Goal: Task Accomplishment & Management: Complete application form

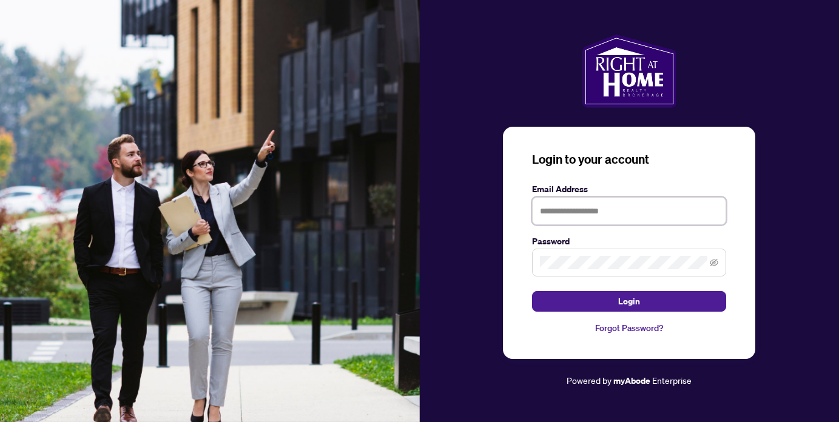
type input "**********"
click at [629, 301] on button "Login" at bounding box center [629, 301] width 194 height 21
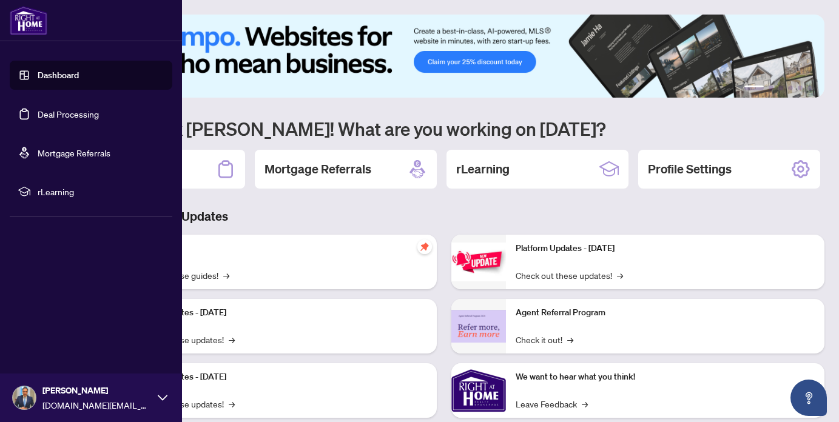
click at [57, 116] on link "Deal Processing" at bounding box center [68, 114] width 61 height 11
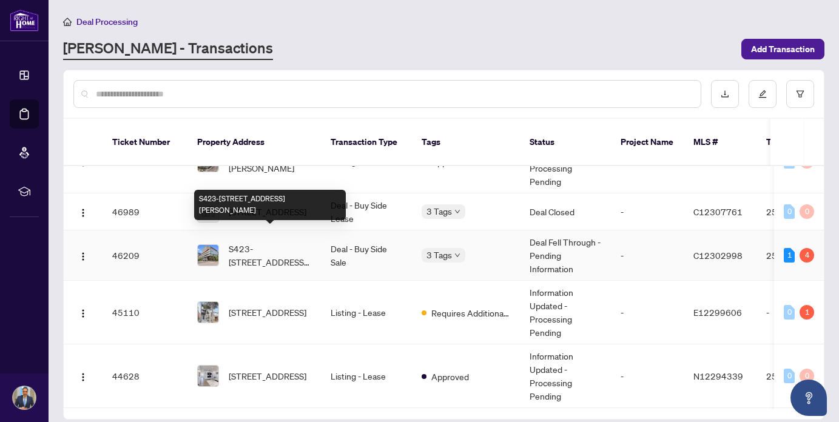
scroll to position [361, 0]
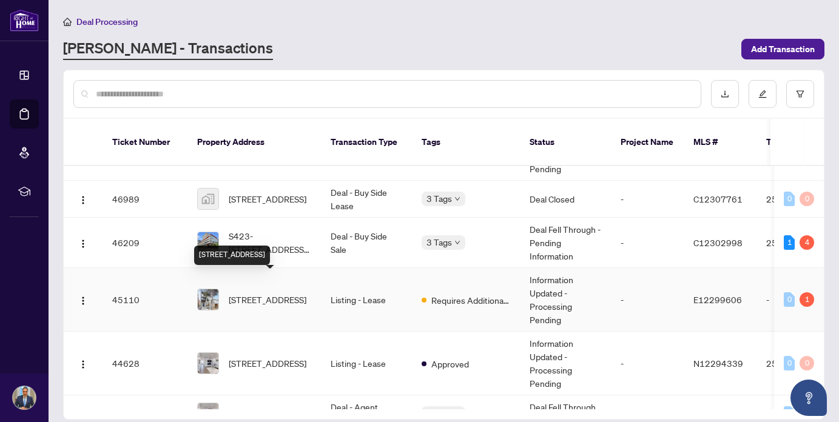
click at [264, 293] on span "[STREET_ADDRESS]" at bounding box center [268, 299] width 78 height 13
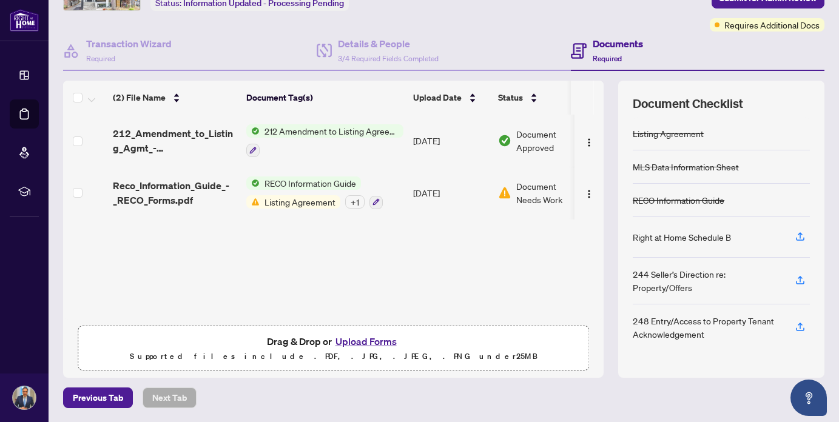
scroll to position [61, 0]
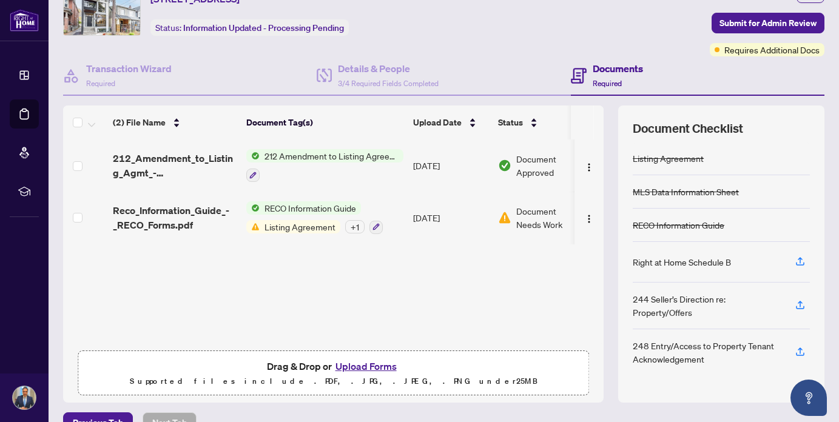
click at [298, 229] on span "Listing Agreement" at bounding box center [300, 226] width 81 height 13
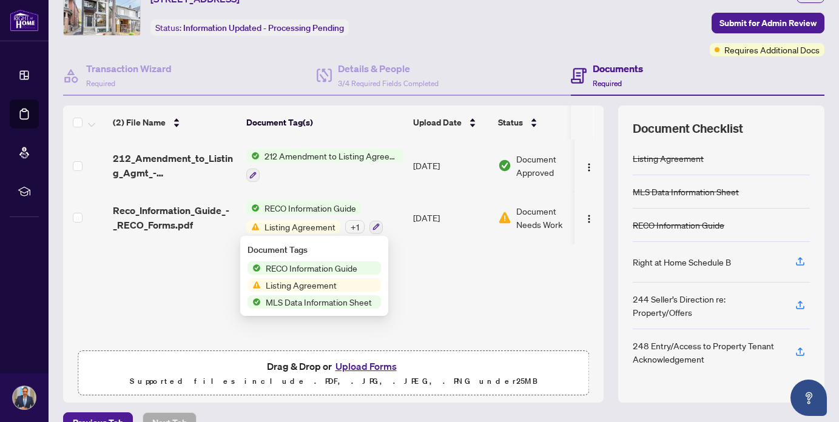
click at [428, 261] on div "(2) File Name Document Tag(s) Upload Date Status 212_Amendment_to_Listing_Agmt_…" at bounding box center [333, 241] width 540 height 205
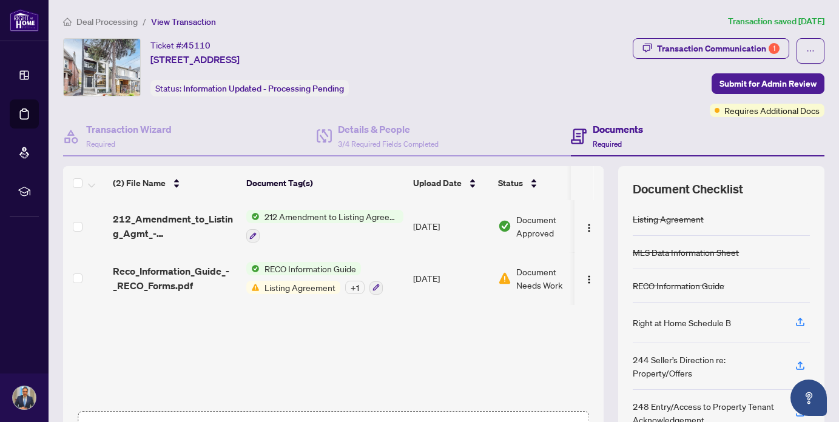
scroll to position [0, 0]
click at [699, 49] on div "Transaction Communication 1" at bounding box center [718, 48] width 123 height 19
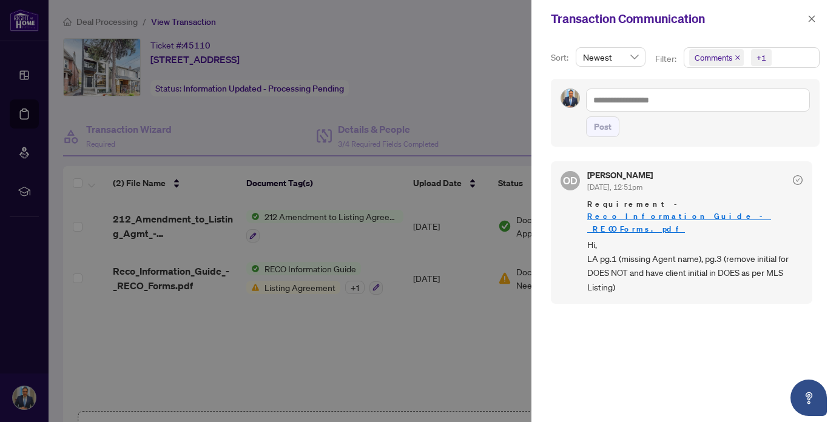
click at [690, 211] on link "Reco_Information_Guide_-_RECO_Forms.pdf" at bounding box center [679, 222] width 184 height 22
click at [811, 19] on icon "close" at bounding box center [811, 18] width 7 height 7
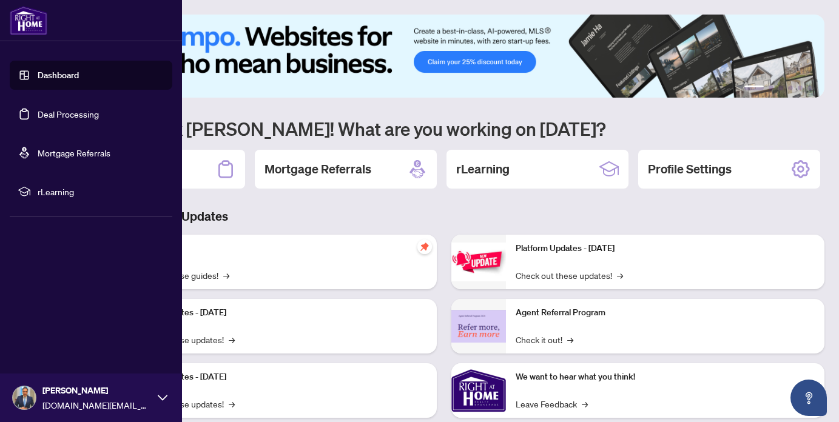
click at [58, 112] on link "Deal Processing" at bounding box center [68, 114] width 61 height 11
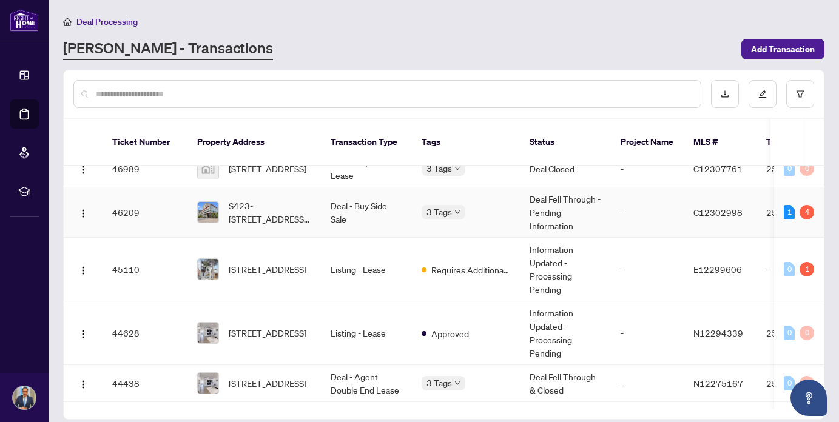
scroll to position [409, 0]
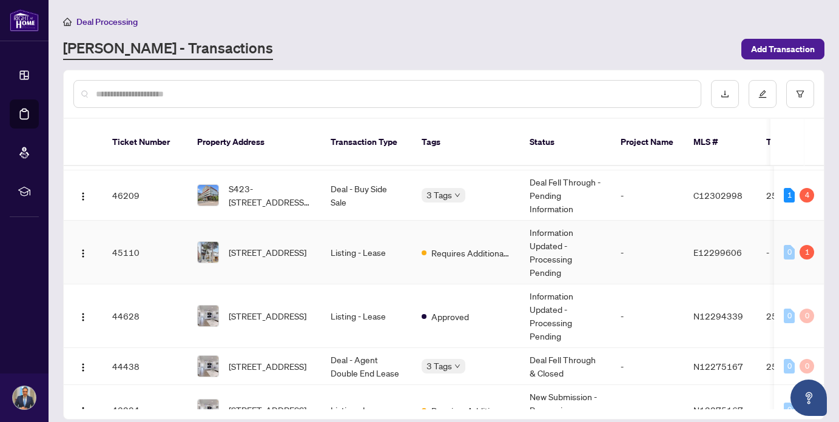
click at [374, 239] on td "Listing - Lease" at bounding box center [366, 253] width 91 height 64
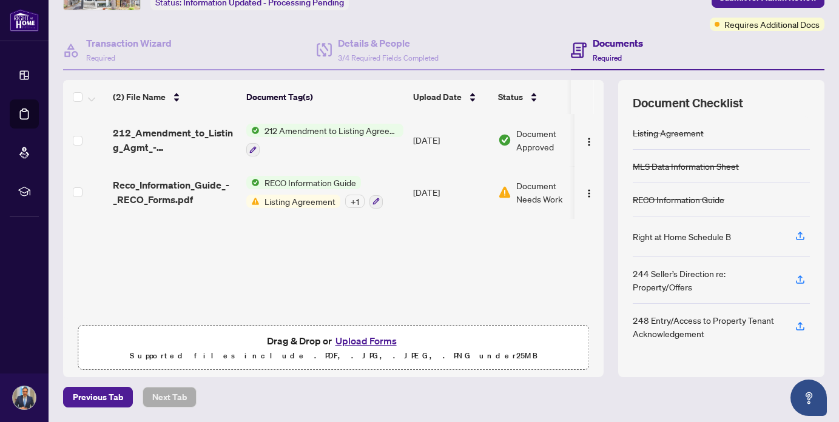
scroll to position [86, 0]
click at [363, 342] on button "Upload Forms" at bounding box center [366, 342] width 69 height 16
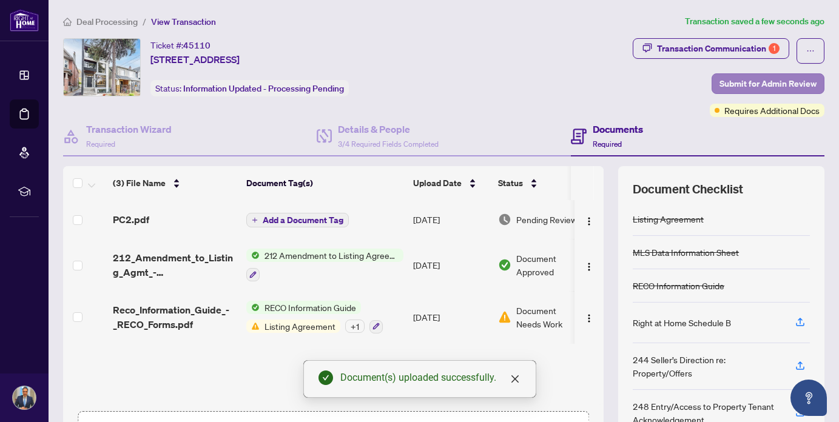
scroll to position [0, 0]
click at [776, 85] on span "Submit for Admin Review" at bounding box center [767, 83] width 97 height 19
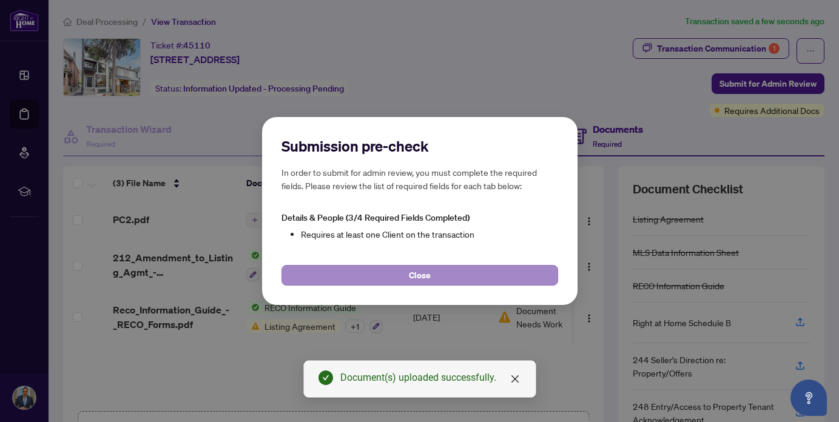
click at [451, 267] on button "Close" at bounding box center [419, 275] width 277 height 21
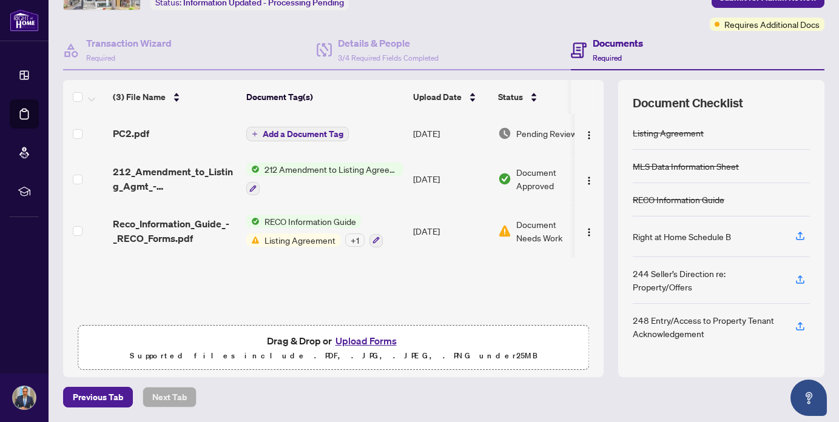
scroll to position [86, 0]
click at [363, 342] on button "Upload Forms" at bounding box center [366, 342] width 69 height 16
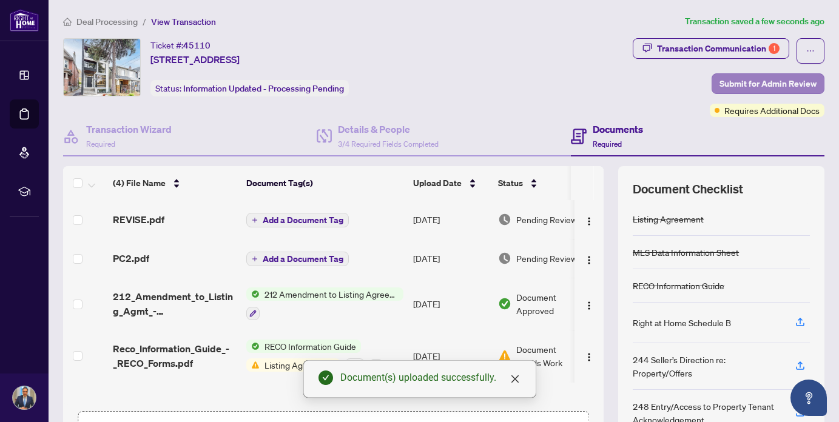
scroll to position [0, 0]
click at [768, 78] on span "Submit for Admin Review" at bounding box center [767, 83] width 97 height 19
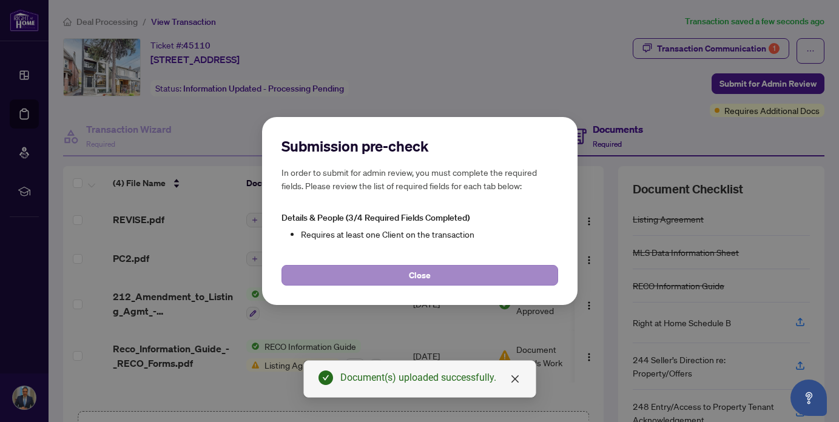
click at [459, 270] on button "Close" at bounding box center [419, 275] width 277 height 21
